Goal: Information Seeking & Learning: Learn about a topic

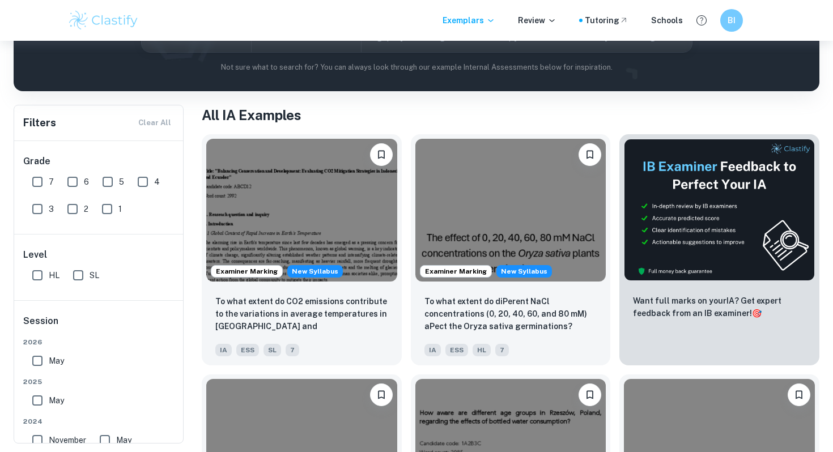
scroll to position [186, 0]
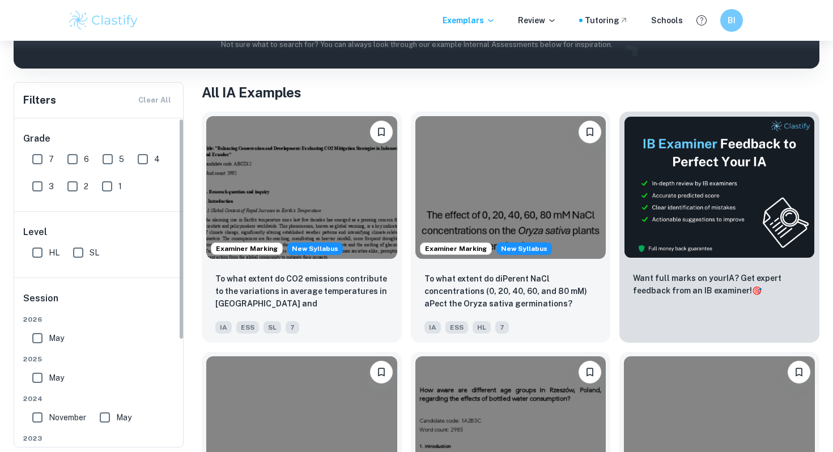
click at [38, 162] on input "7" at bounding box center [37, 159] width 23 height 23
checkbox input "true"
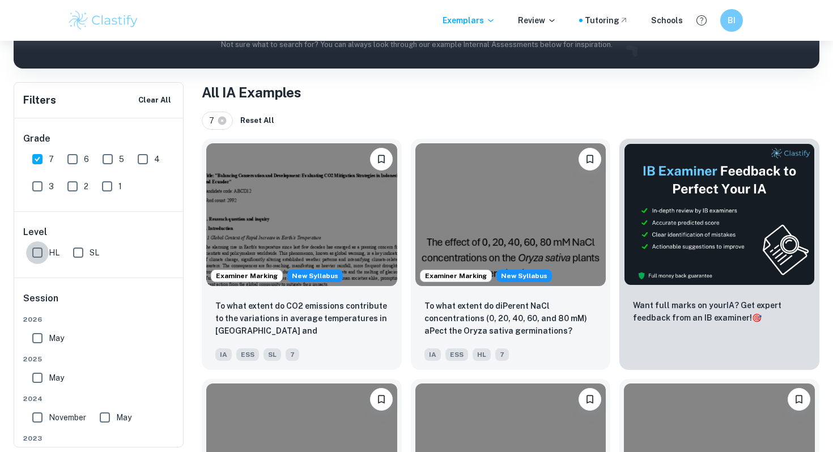
click at [38, 254] on input "HL" at bounding box center [37, 252] width 23 height 23
checkbox input "true"
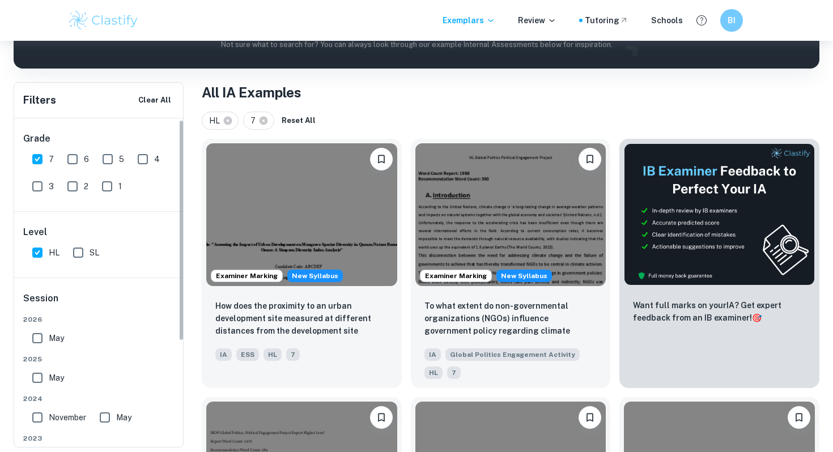
scroll to position [38, 0]
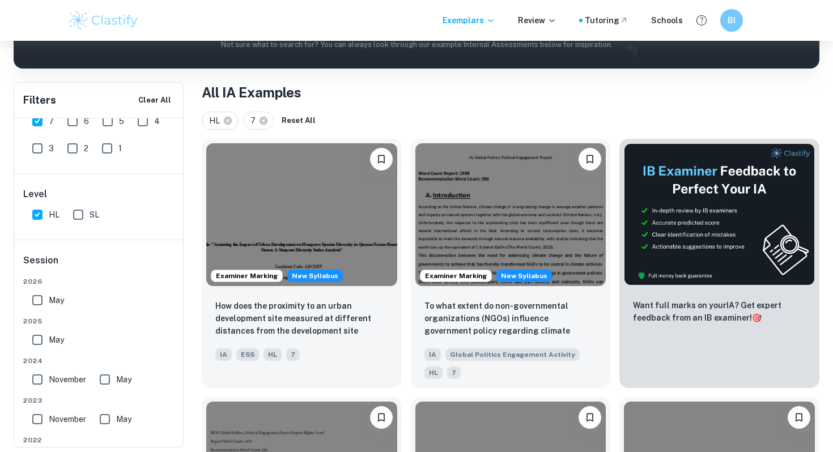
click at [37, 342] on input "May" at bounding box center [37, 340] width 23 height 23
checkbox input "true"
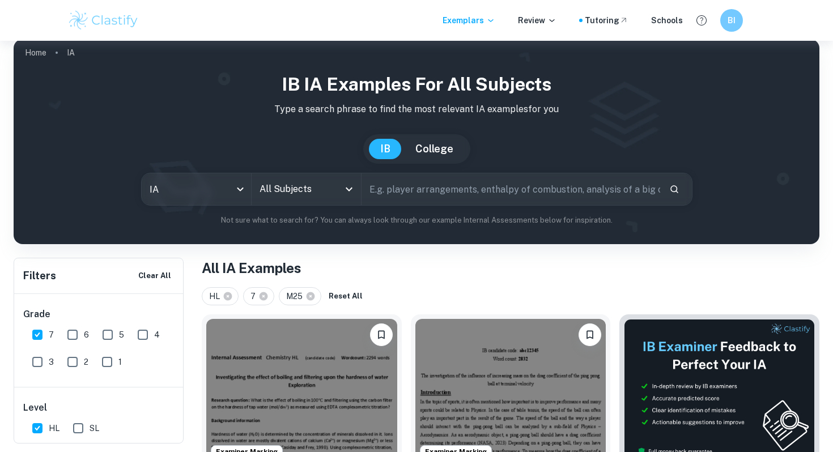
scroll to position [7, 0]
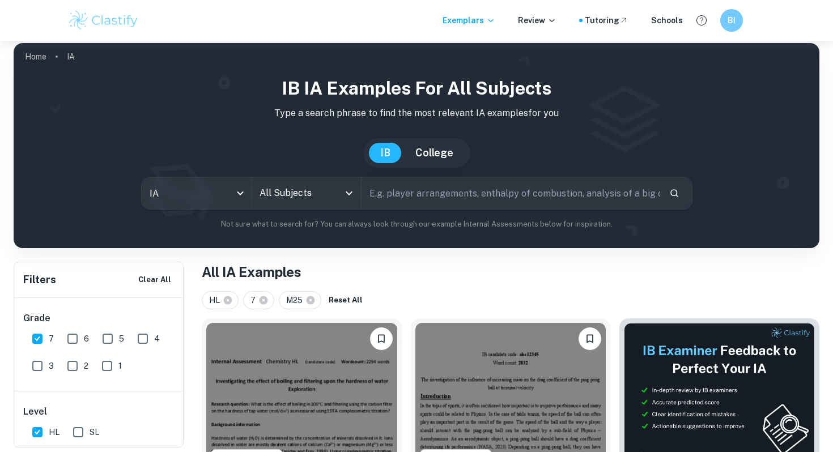
click at [313, 200] on input "All Subjects" at bounding box center [298, 193] width 82 height 22
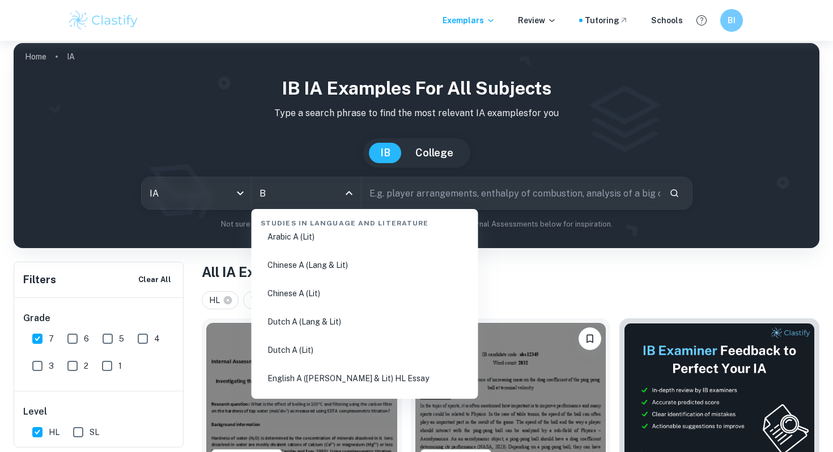
scroll to position [0, 0]
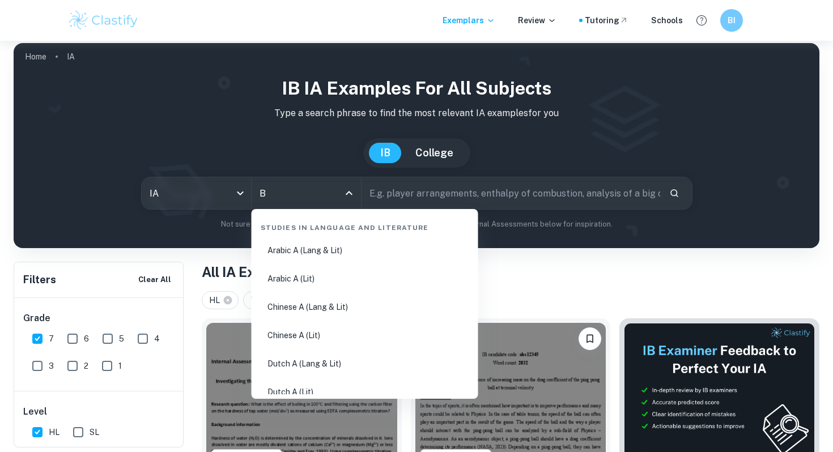
type input "Bu"
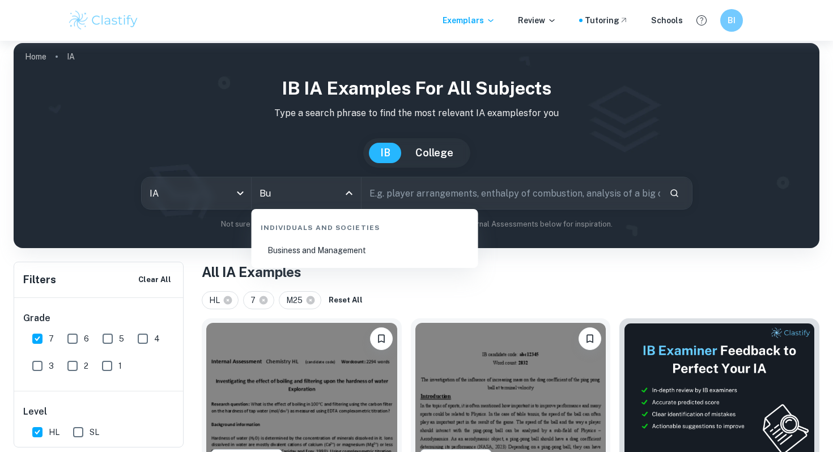
click at [324, 249] on li "Business and Management" at bounding box center [365, 250] width 218 height 26
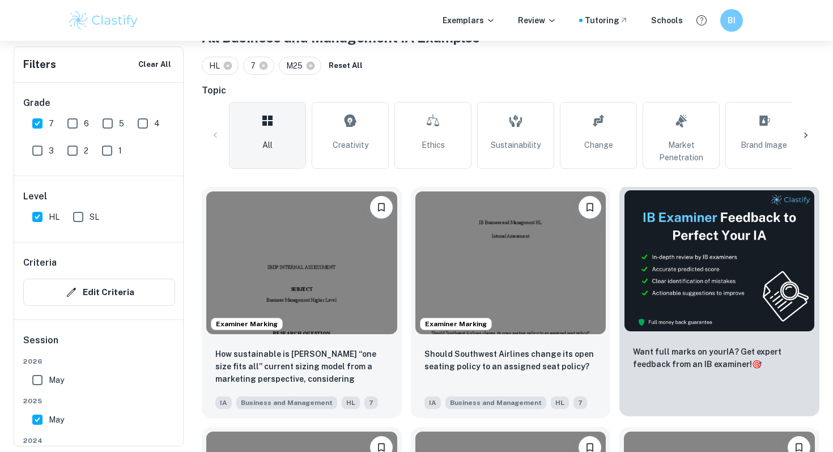
scroll to position [240, 0]
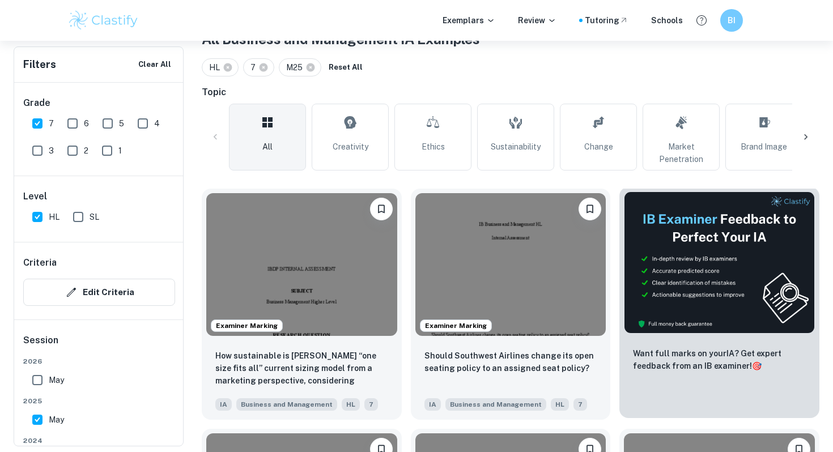
click at [768, 235] on img at bounding box center [719, 263] width 191 height 142
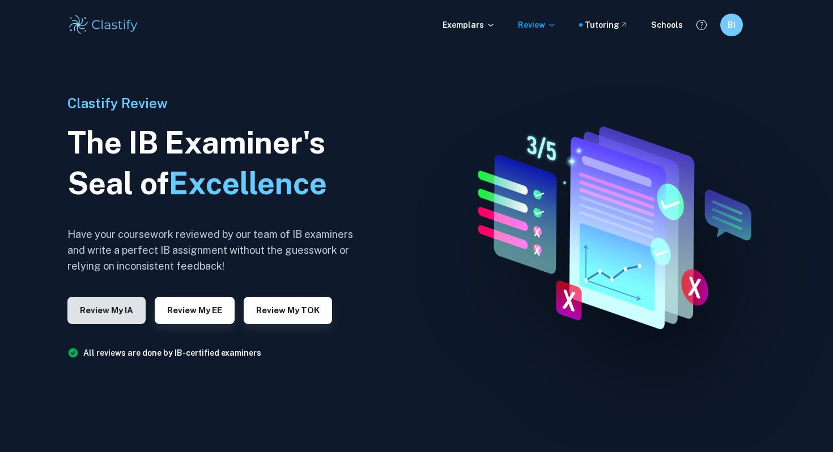
click at [118, 317] on button "Review my IA" at bounding box center [106, 310] width 78 height 27
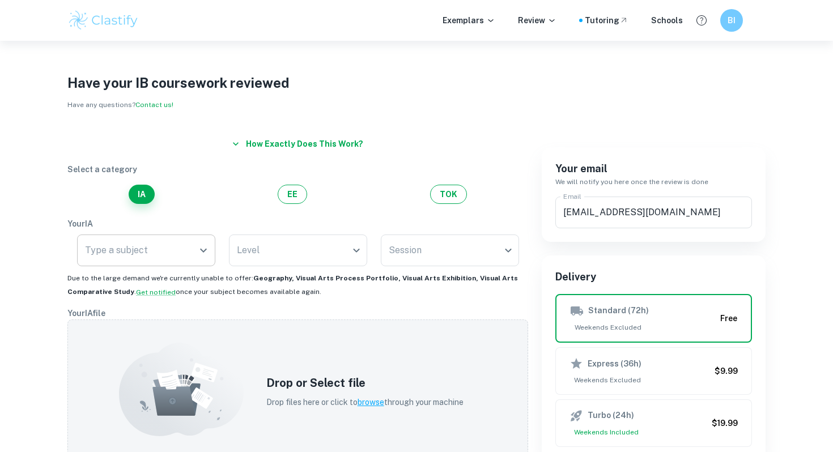
click at [193, 257] on div "Type a subject" at bounding box center [146, 251] width 138 height 32
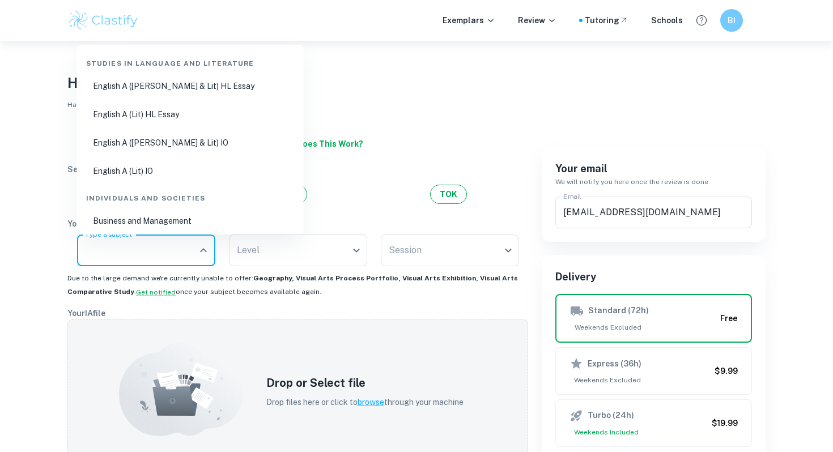
click at [156, 218] on li "Business and Management" at bounding box center [191, 221] width 218 height 26
type input "Business and Management"
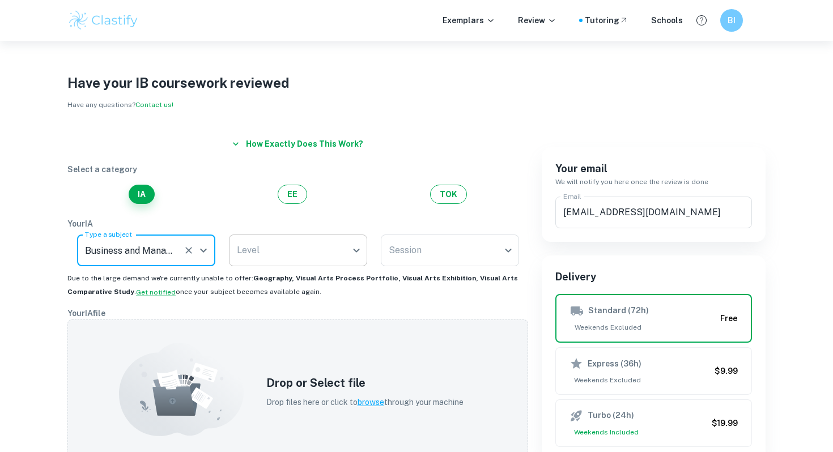
click at [297, 243] on body "We value your privacy We use cookies to enhance your browsing experience, serve…" at bounding box center [416, 267] width 833 height 452
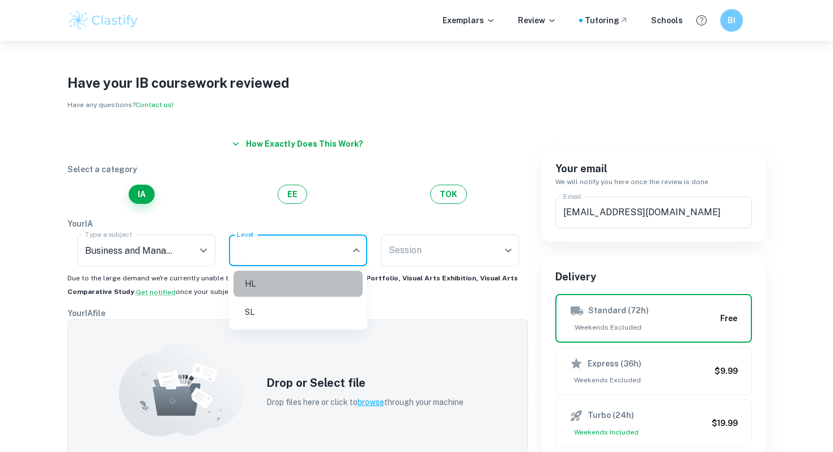
click at [292, 288] on li "HL" at bounding box center [297, 284] width 129 height 26
type input "HL"
click at [471, 250] on body "We value your privacy We use cookies to enhance your browsing experience, serve…" at bounding box center [416, 267] width 833 height 452
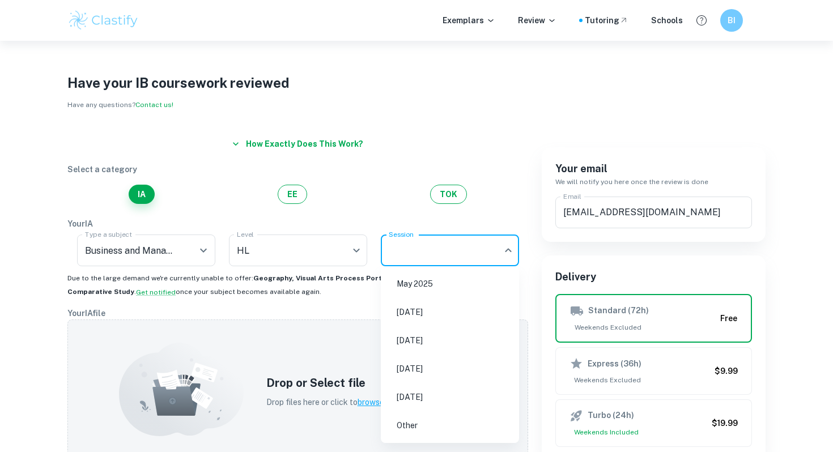
click at [458, 285] on li "May 2025" at bounding box center [449, 284] width 129 height 26
type input "M25"
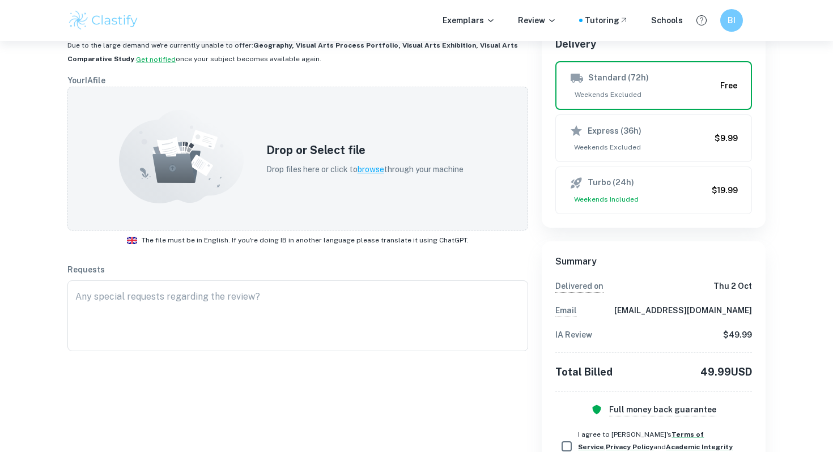
scroll to position [241, 0]
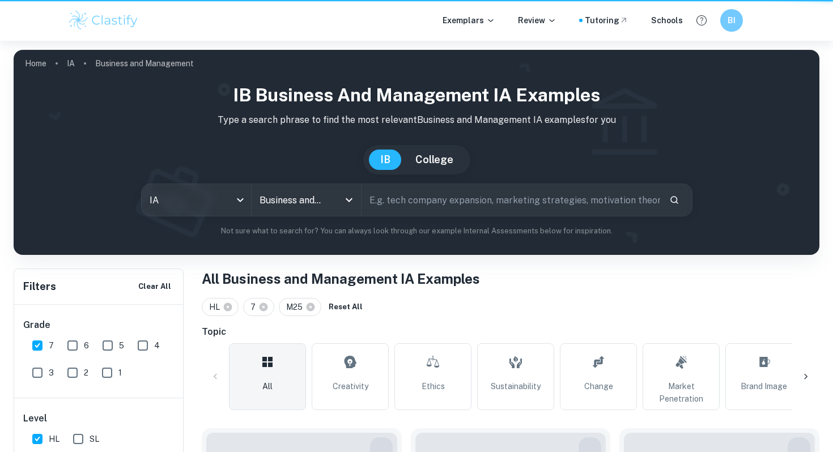
scroll to position [240, 0]
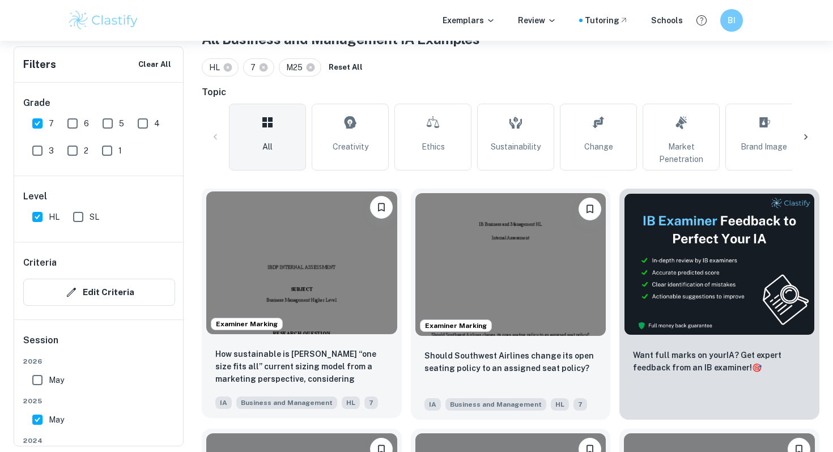
click at [335, 284] on img at bounding box center [301, 263] width 191 height 143
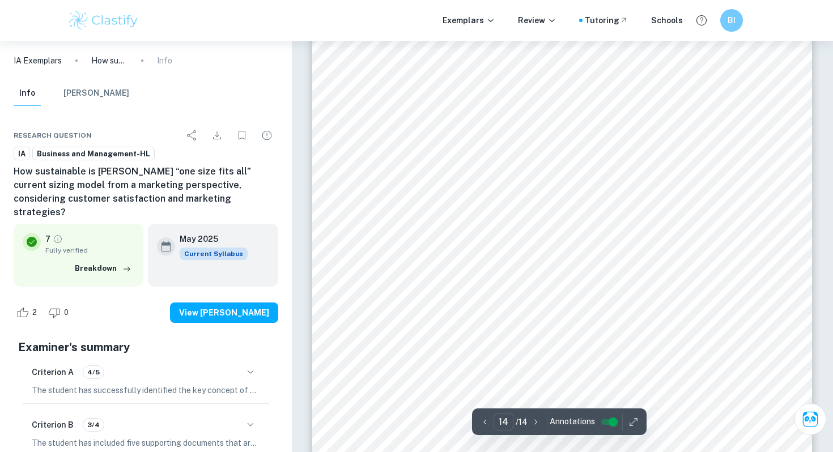
scroll to position [9649, 0]
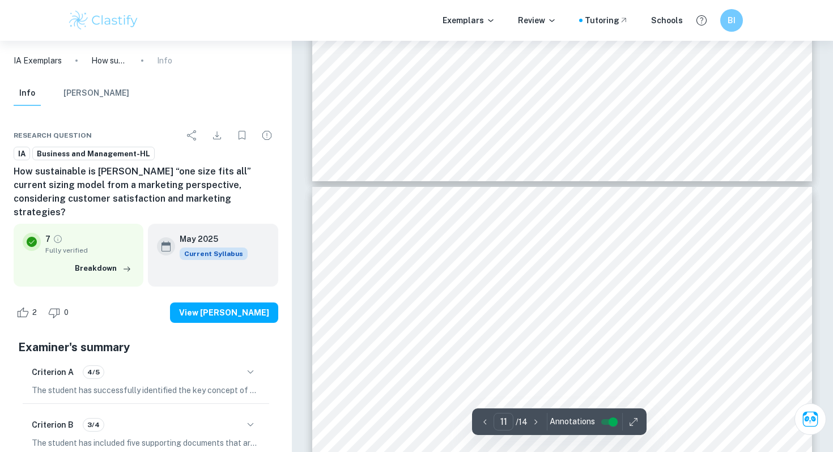
type input "12"
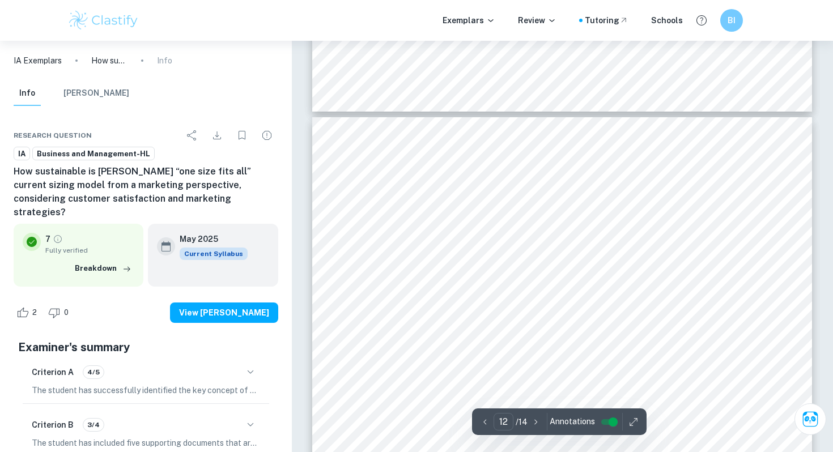
scroll to position [7843, 0]
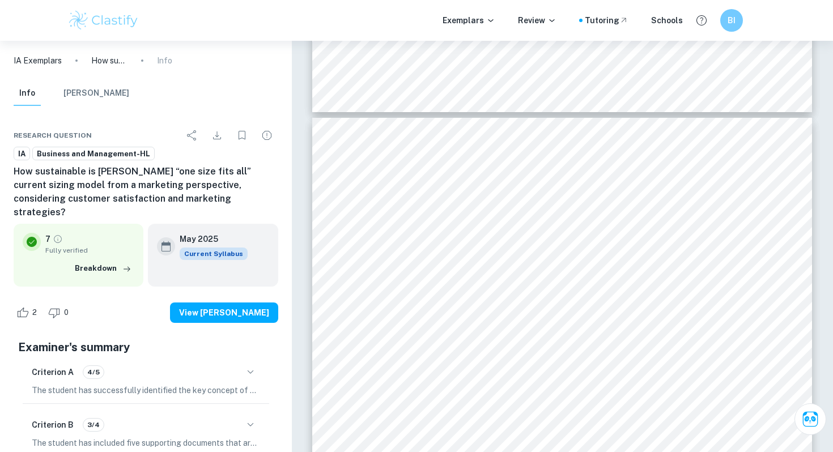
click at [237, 310] on div "2 0 View [PERSON_NAME]" at bounding box center [146, 312] width 265 height 43
click at [237, 303] on button "View [PERSON_NAME]" at bounding box center [224, 313] width 108 height 20
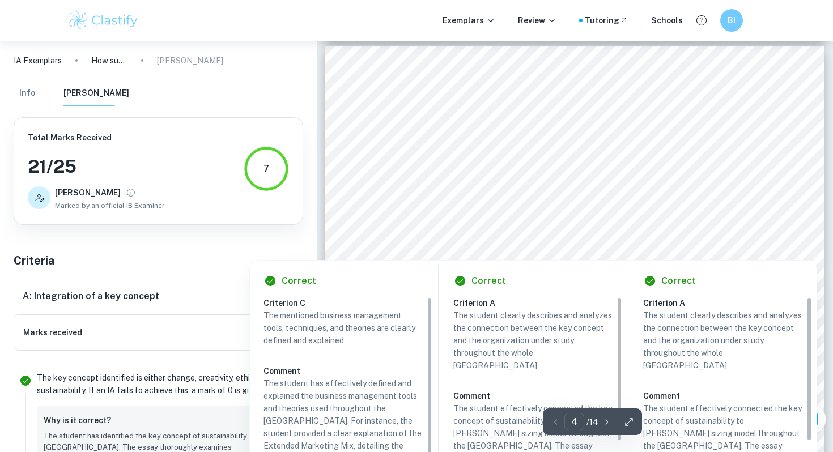
scroll to position [2221, 0]
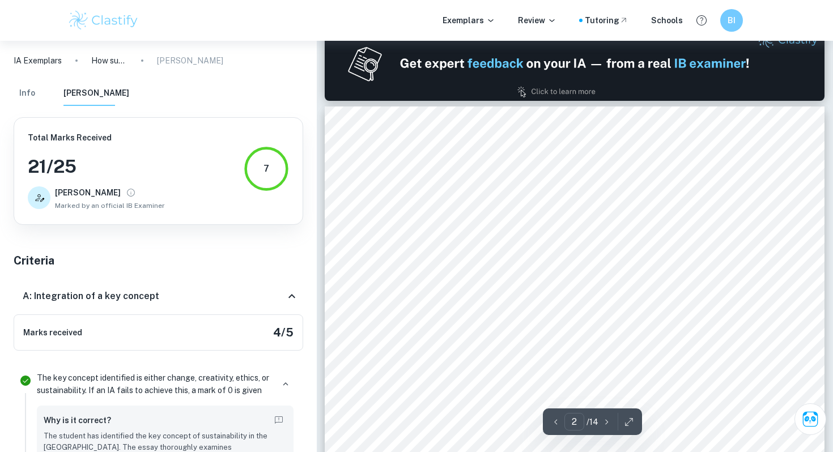
type input "1"
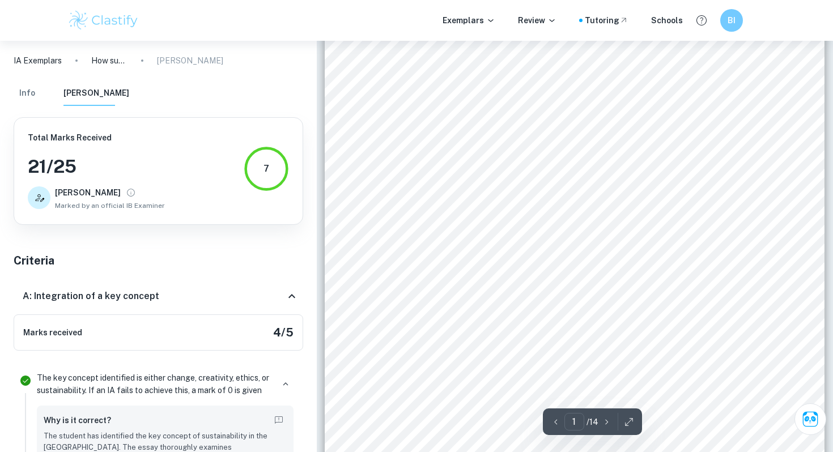
scroll to position [220, 0]
